Goal: Task Accomplishment & Management: Use online tool/utility

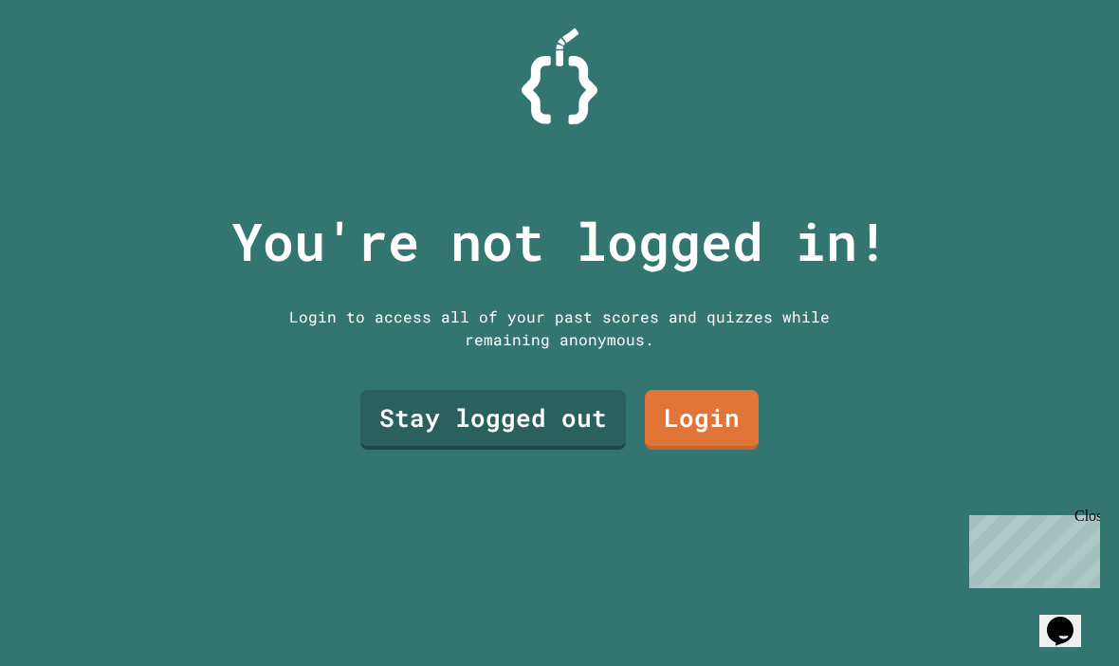
click at [534, 449] on link "Stay logged out" at bounding box center [492, 420] width 265 height 60
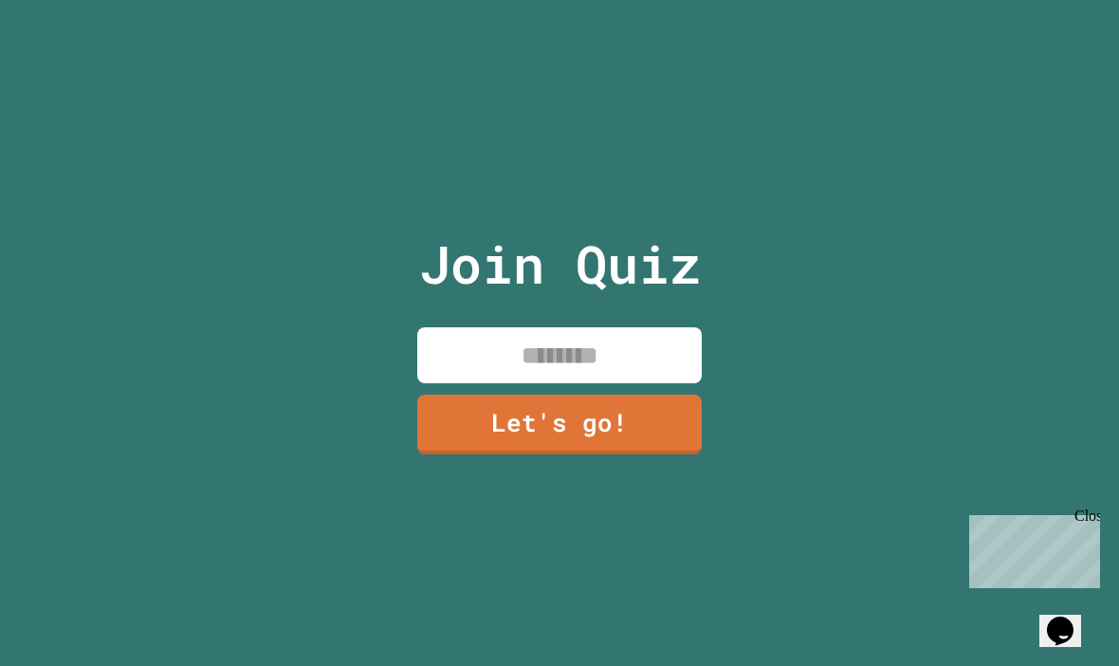
click at [539, 361] on input at bounding box center [559, 355] width 284 height 56
type input "***"
click at [484, 436] on link "Let's go!" at bounding box center [559, 424] width 284 height 60
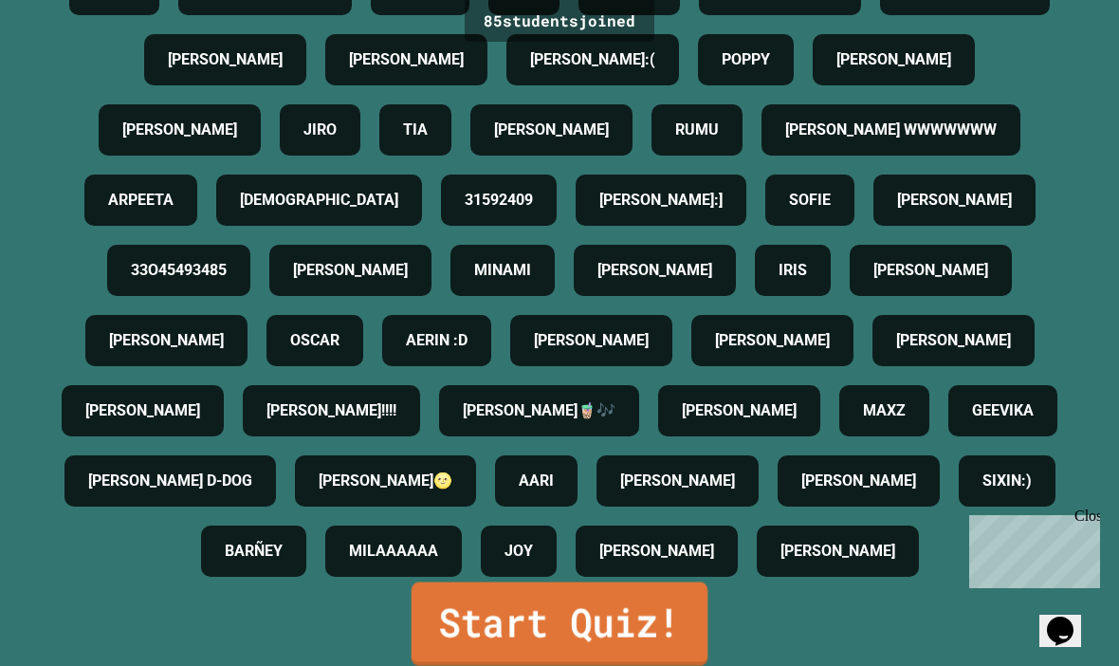
scroll to position [936, 0]
click at [586, 665] on link "Start Quiz!" at bounding box center [559, 623] width 297 height 83
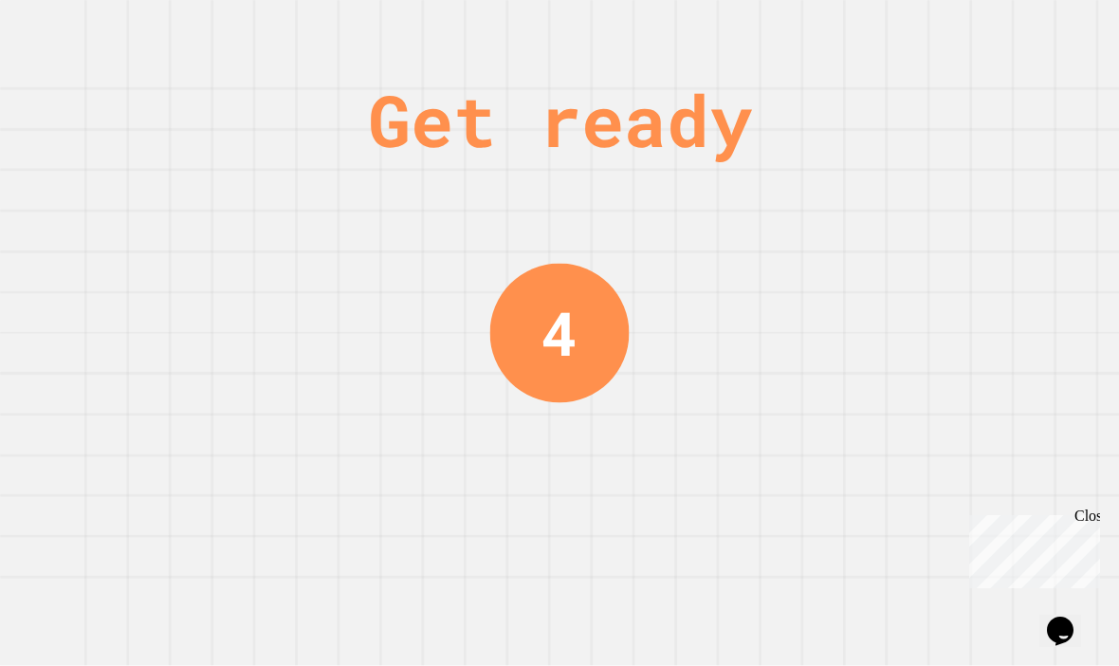
scroll to position [0, 0]
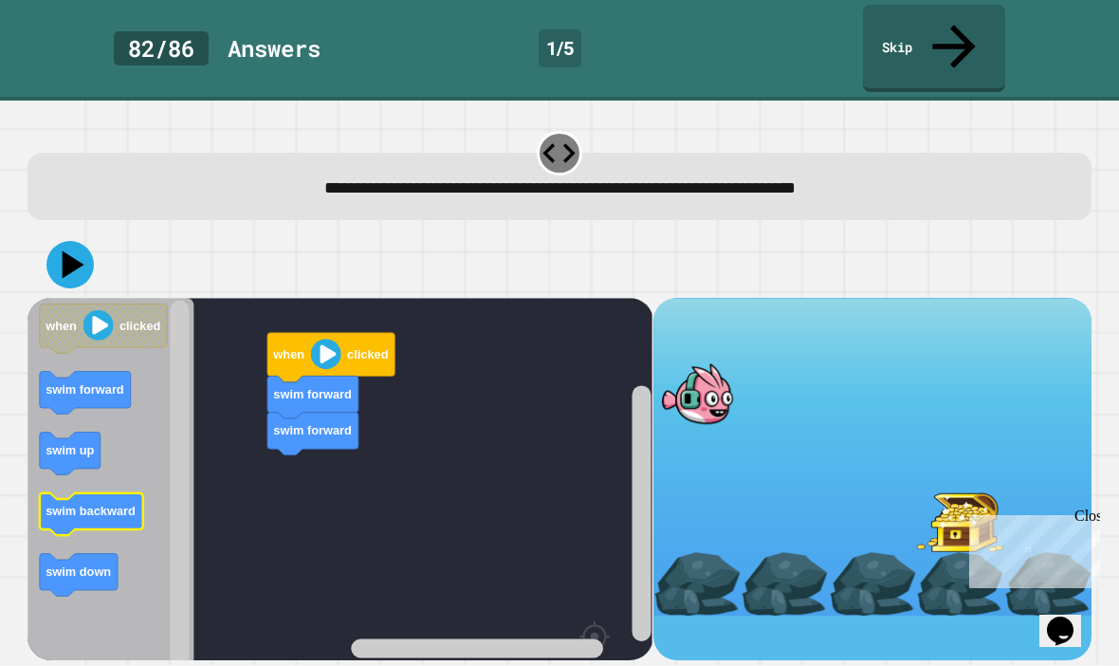
click at [105, 503] on text "swim backward" at bounding box center [91, 510] width 90 height 14
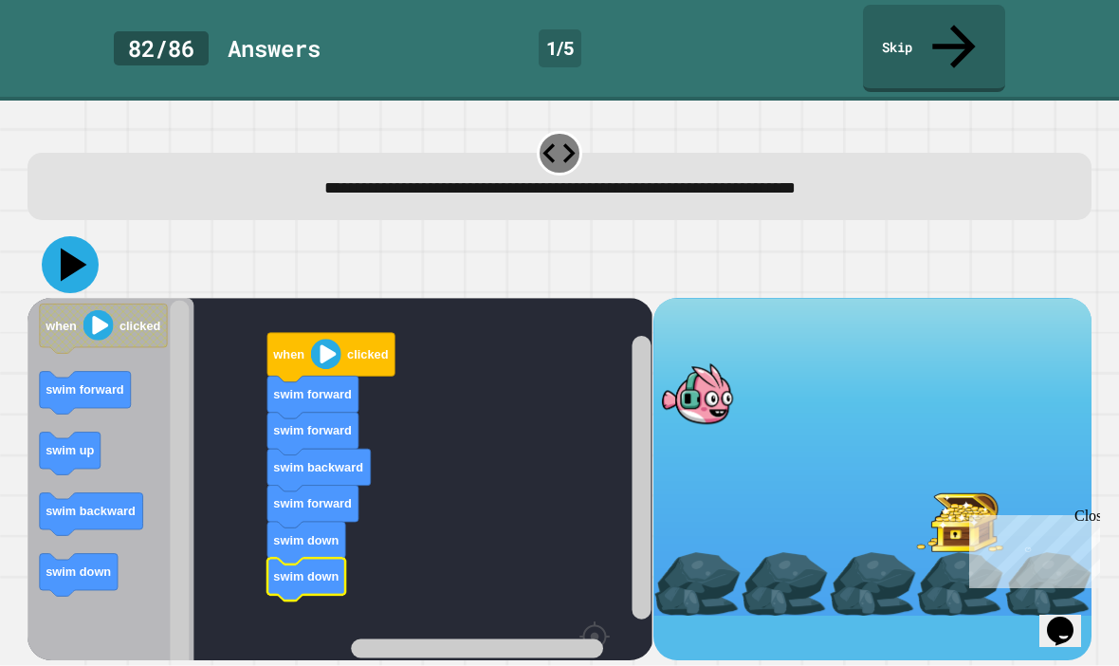
click at [74, 236] on icon at bounding box center [70, 264] width 57 height 57
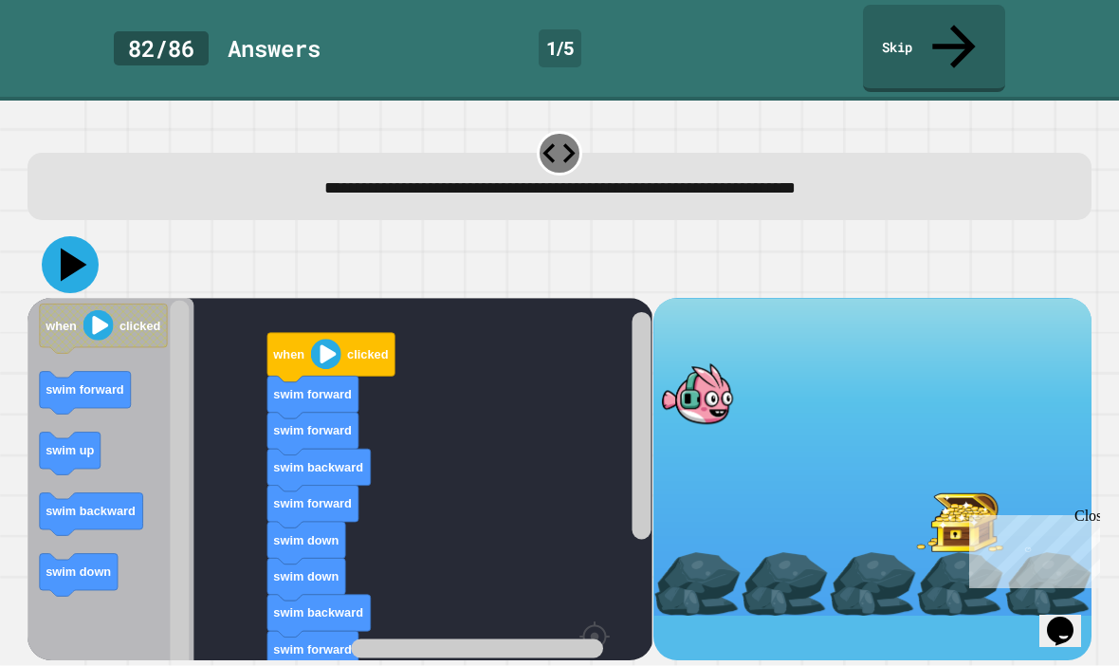
click at [76, 236] on icon at bounding box center [70, 264] width 57 height 57
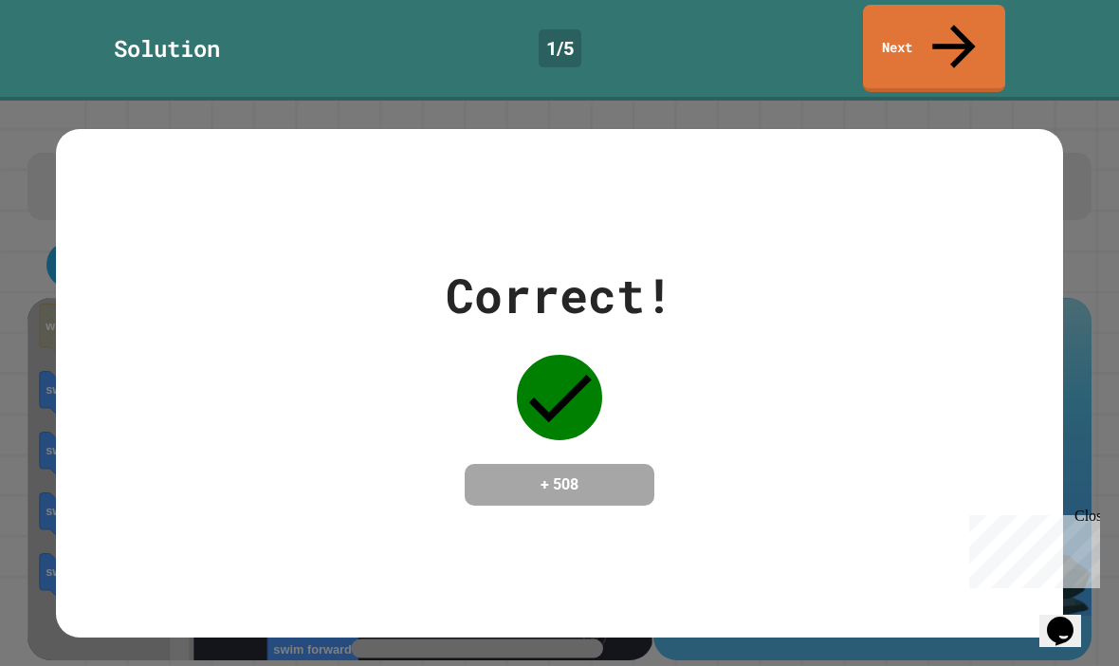
click at [973, 26] on link "Next" at bounding box center [934, 48] width 142 height 87
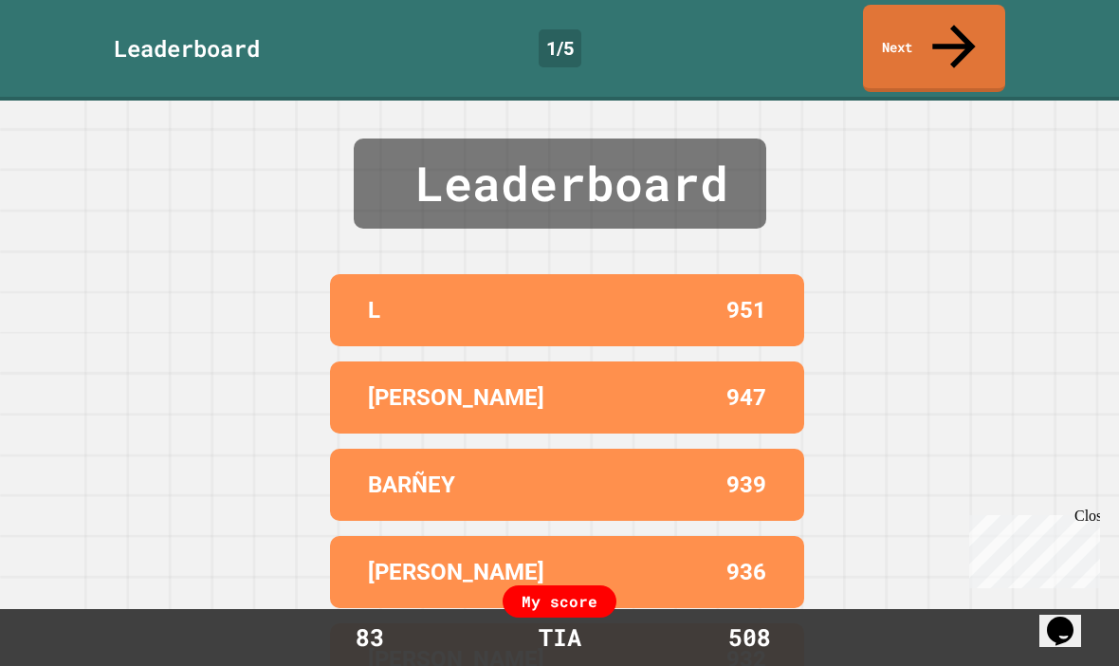
click at [931, 34] on link "Next" at bounding box center [934, 48] width 142 height 87
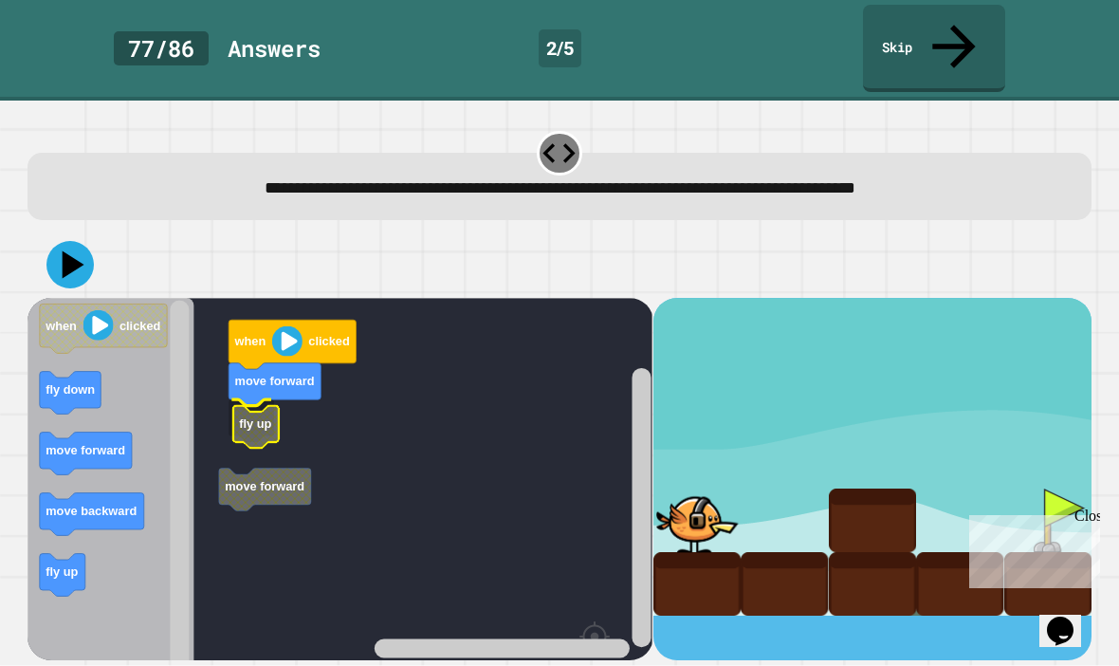
click at [278, 363] on icon "Blockly Workspace" at bounding box center [275, 384] width 92 height 43
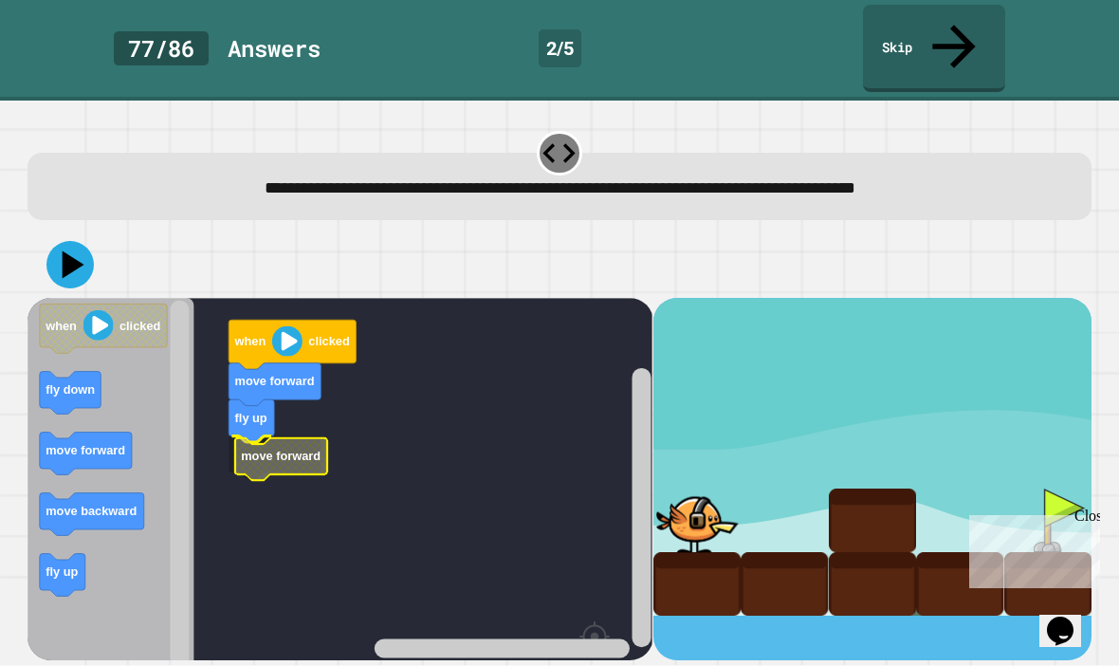
click at [251, 449] on rect "Blockly Workspace" at bounding box center [339, 532] width 625 height 469
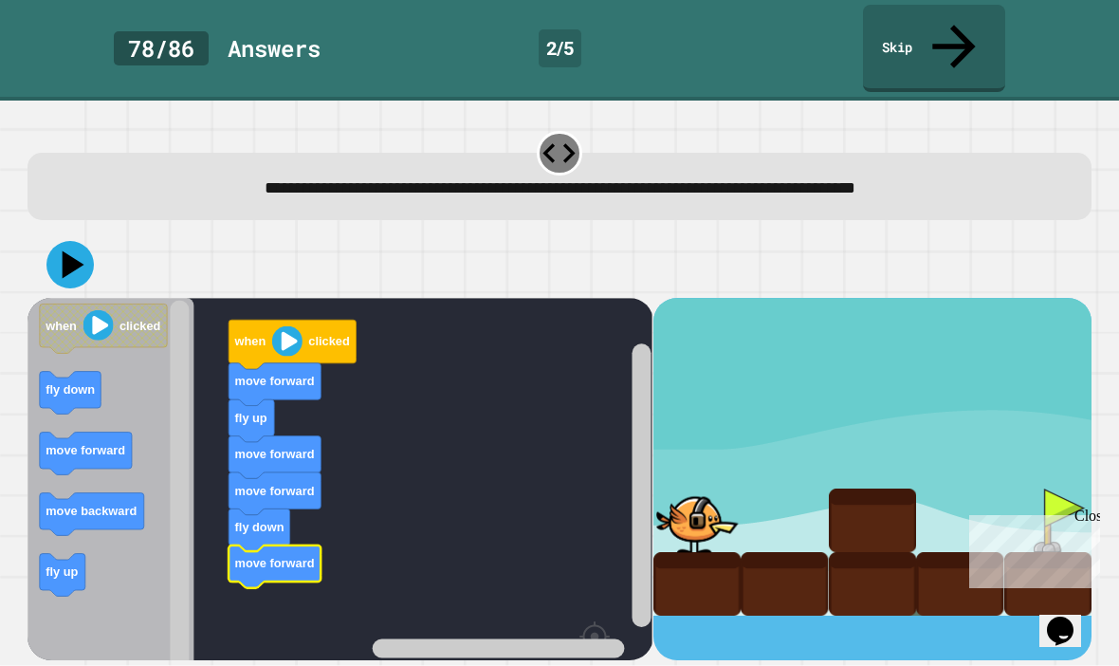
click at [88, 241] on icon at bounding box center [69, 264] width 47 height 47
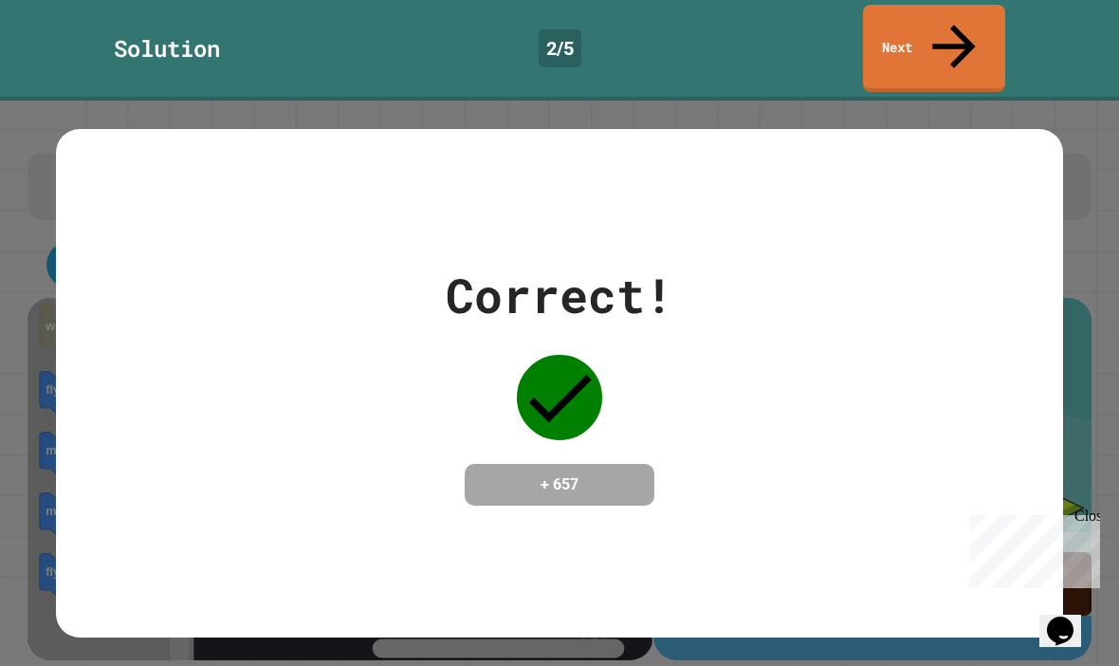
click at [944, 22] on icon at bounding box center [954, 46] width 64 height 64
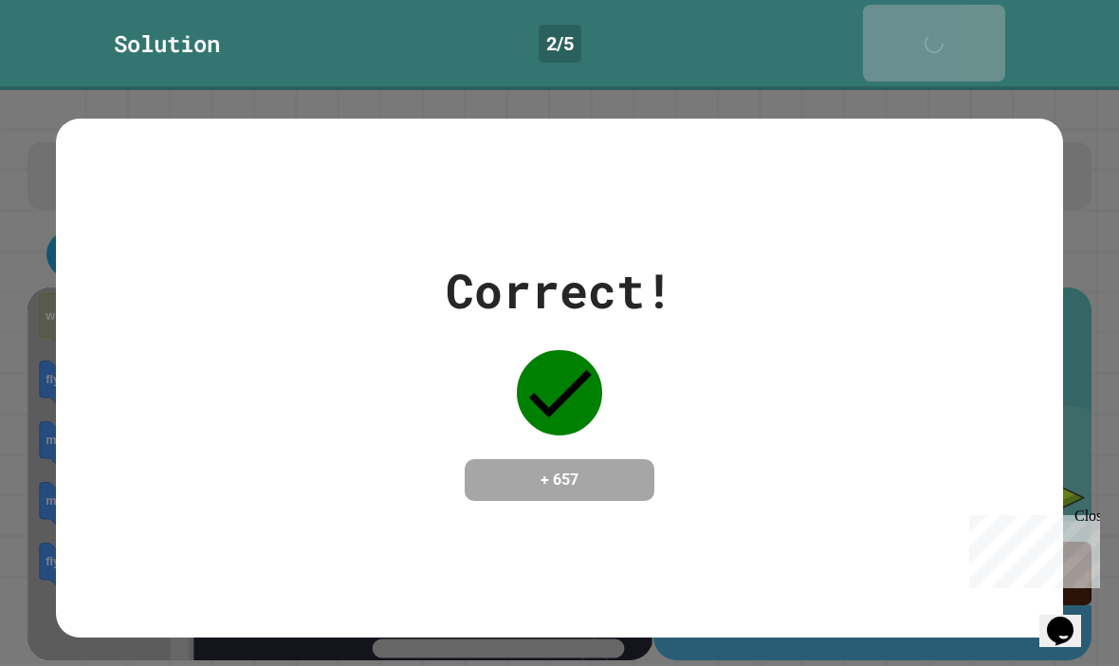
click at [975, 26] on link "Next" at bounding box center [934, 43] width 142 height 77
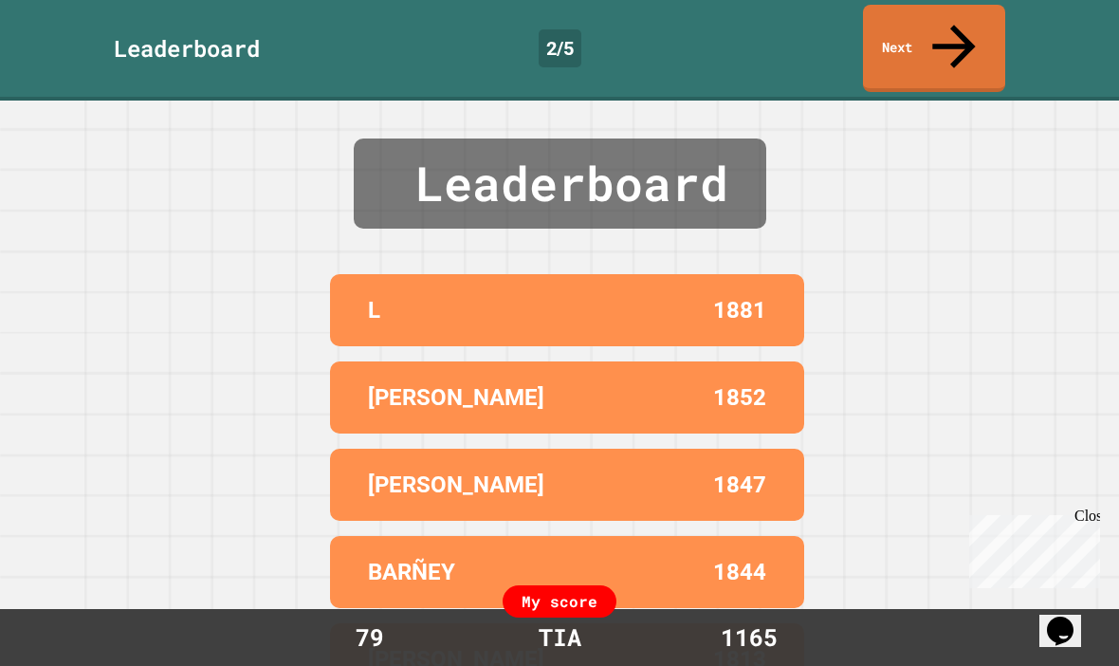
click at [955, 39] on link "Next" at bounding box center [934, 48] width 142 height 87
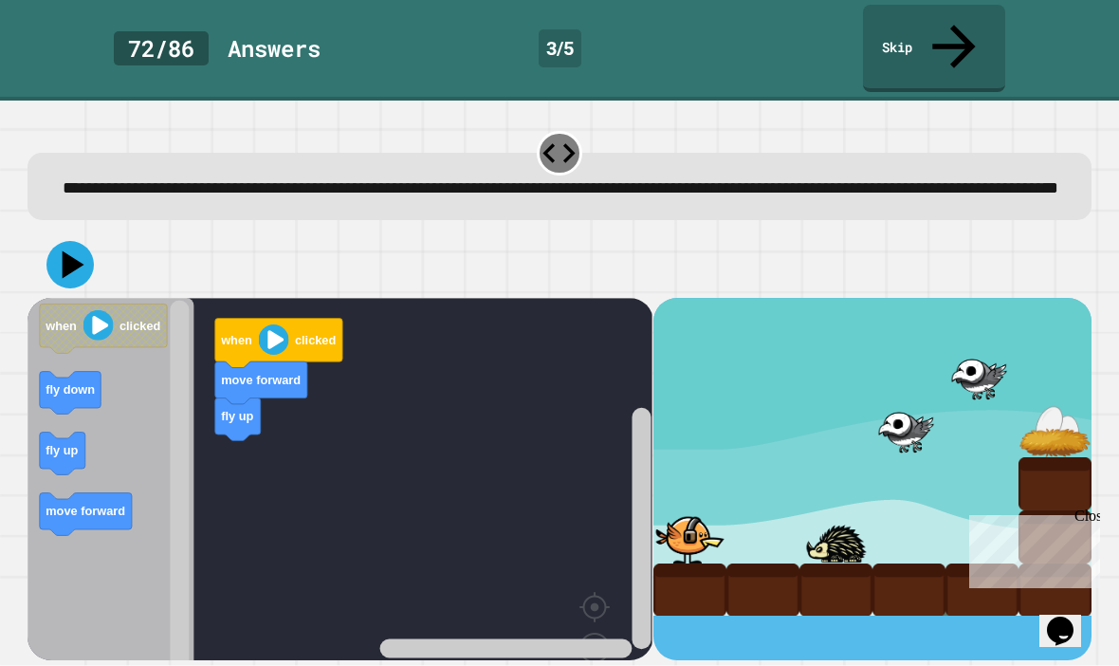
click at [1091, 514] on div "Close" at bounding box center [1086, 519] width 24 height 24
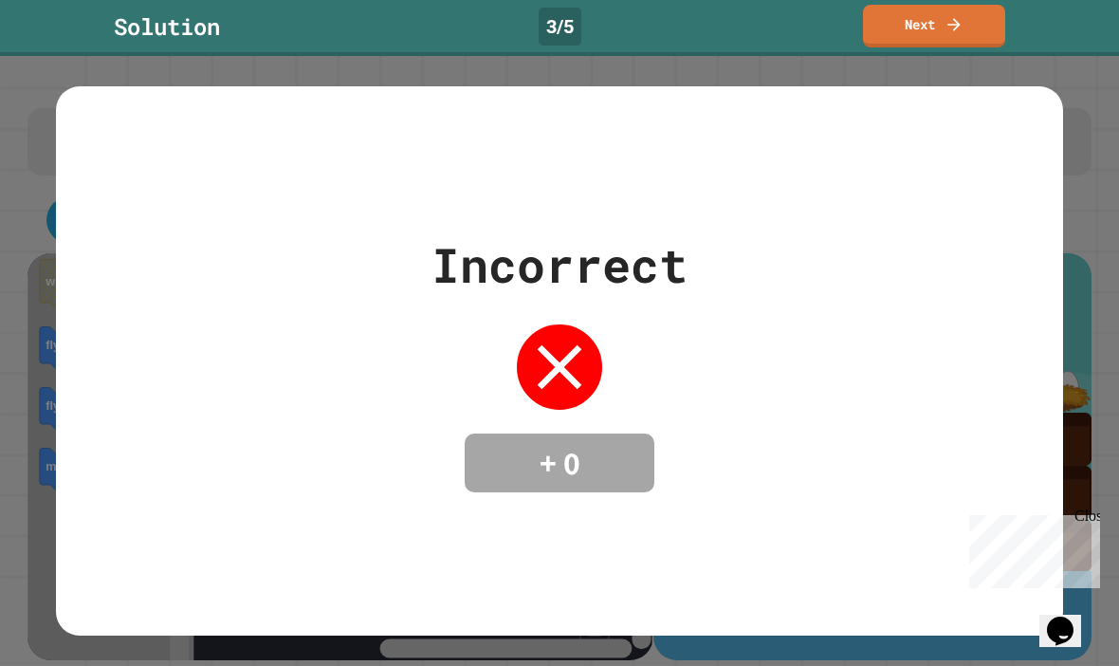
scroll to position [1, 0]
